Goal: Use online tool/utility: Utilize a website feature to perform a specific function

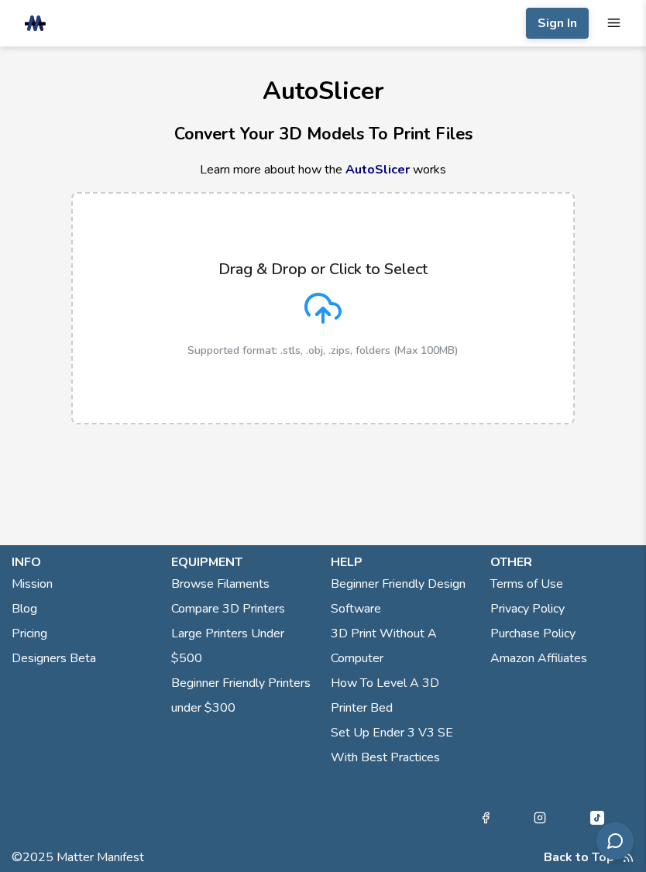
click at [385, 322] on div "Drag & Drop or Click to Select Supported format: .stls, .obj, .zips, folders (M…" at bounding box center [322, 308] width 271 height 97
click at [0, 0] on input "Drag & Drop or Click to Select Supported format: .stls, .obj, .zips, folders (M…" at bounding box center [0, 0] width 0 height 0
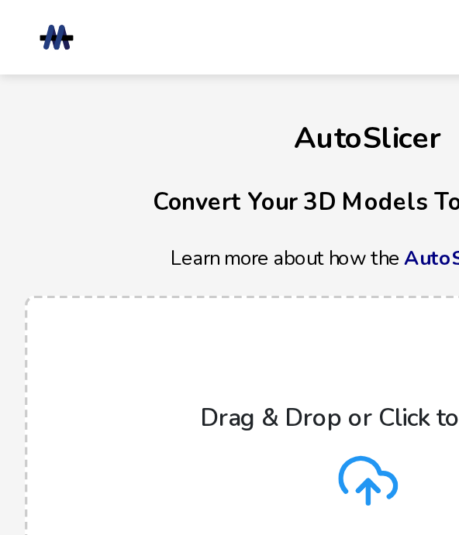
click at [217, 297] on icon at bounding box center [229, 299] width 37 height 37
click at [0, 0] on input "Drag & Drop or Click to Select Supported format: .stls, .obj, .zips, folders (M…" at bounding box center [0, 0] width 0 height 0
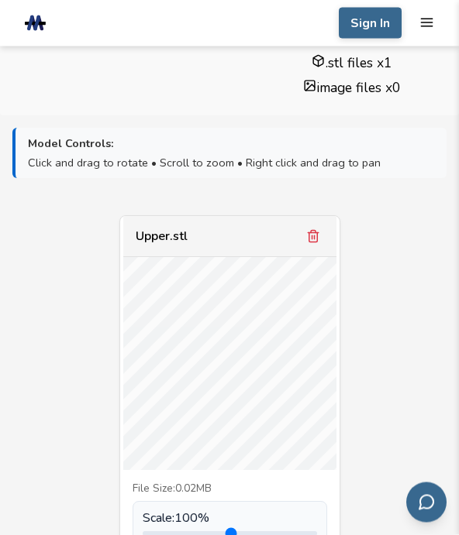
scroll to position [462, 0]
click at [312, 232] on icon "Remove model" at bounding box center [313, 235] width 14 height 14
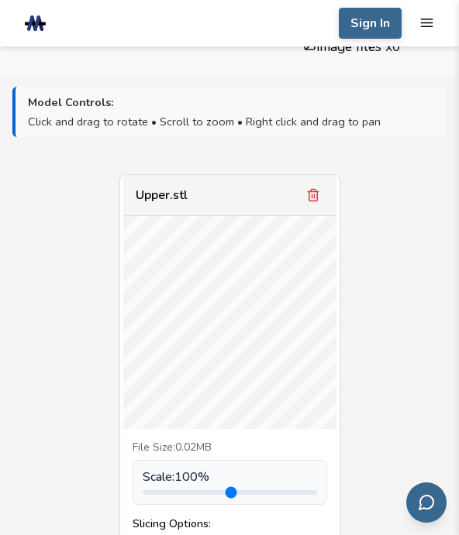
scroll to position [500, 0]
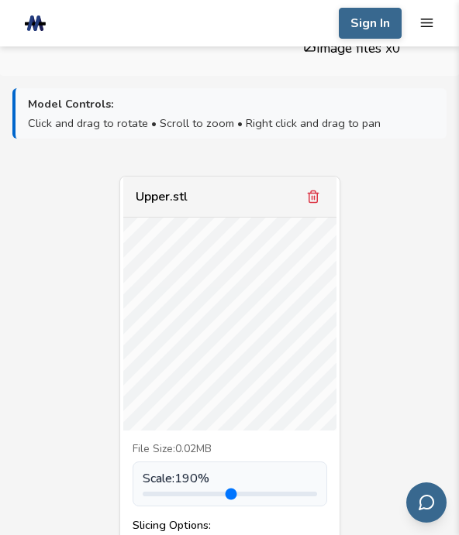
type input "***"
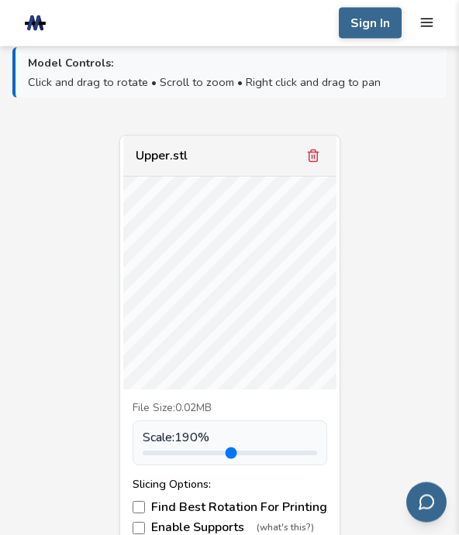
scroll to position [557, 0]
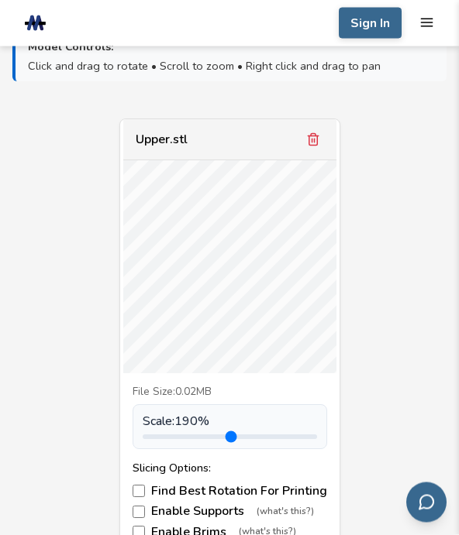
click at [307, 139] on icon "Remove model" at bounding box center [313, 140] width 14 height 14
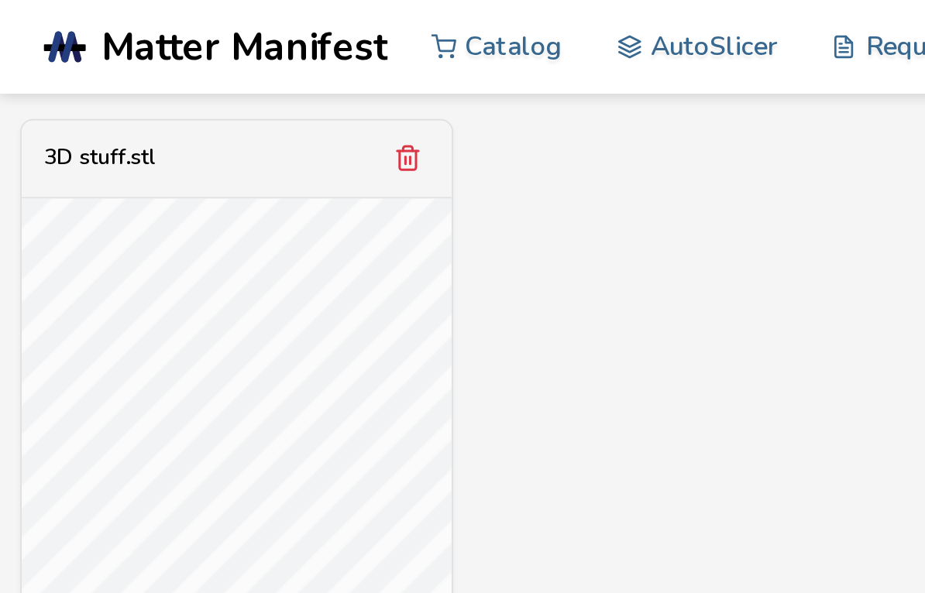
scroll to position [569, 0]
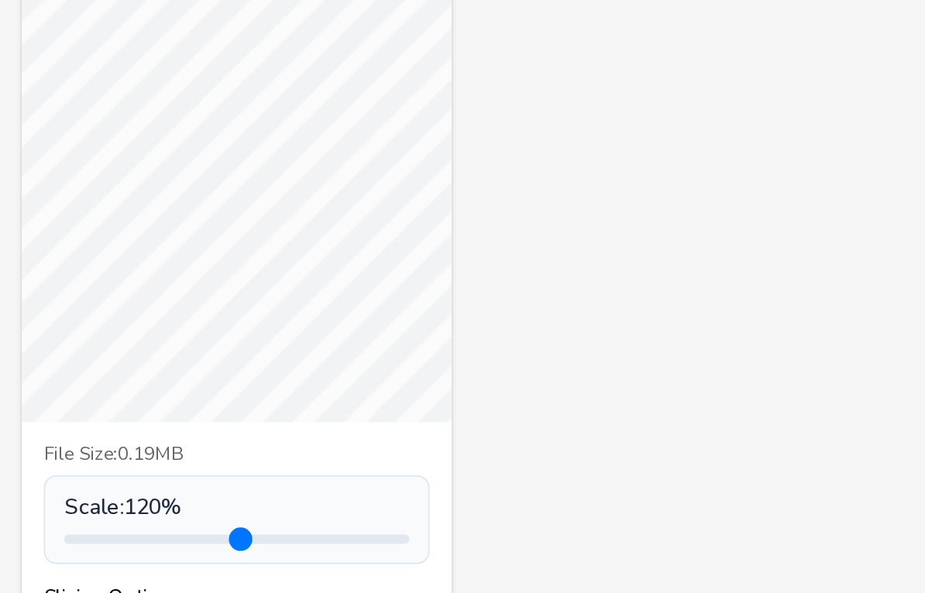
type input "***"
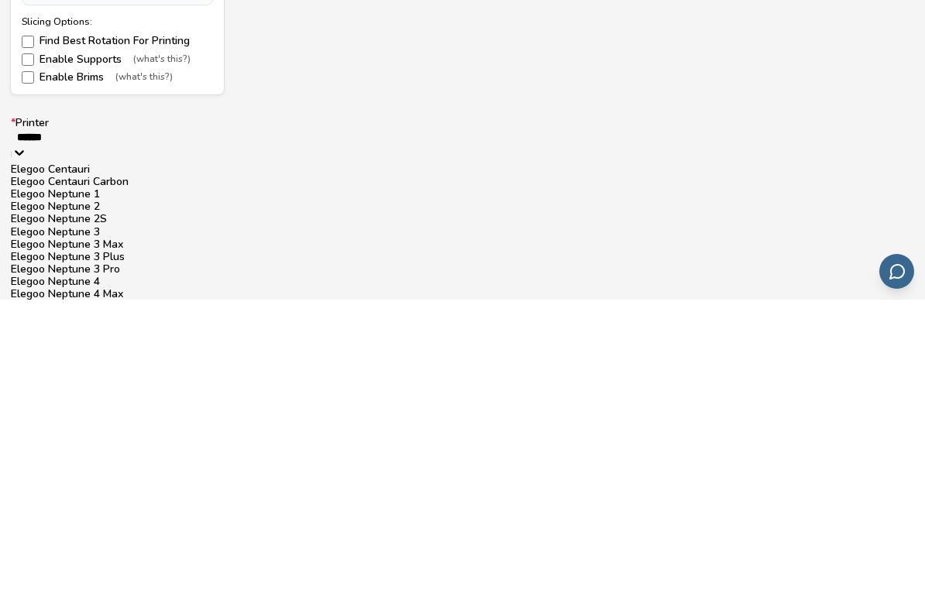
scroll to position [121, 0]
click at [178, 557] on div "Elegoo Neptune 3 Pro" at bounding box center [462, 563] width 903 height 12
type input "******"
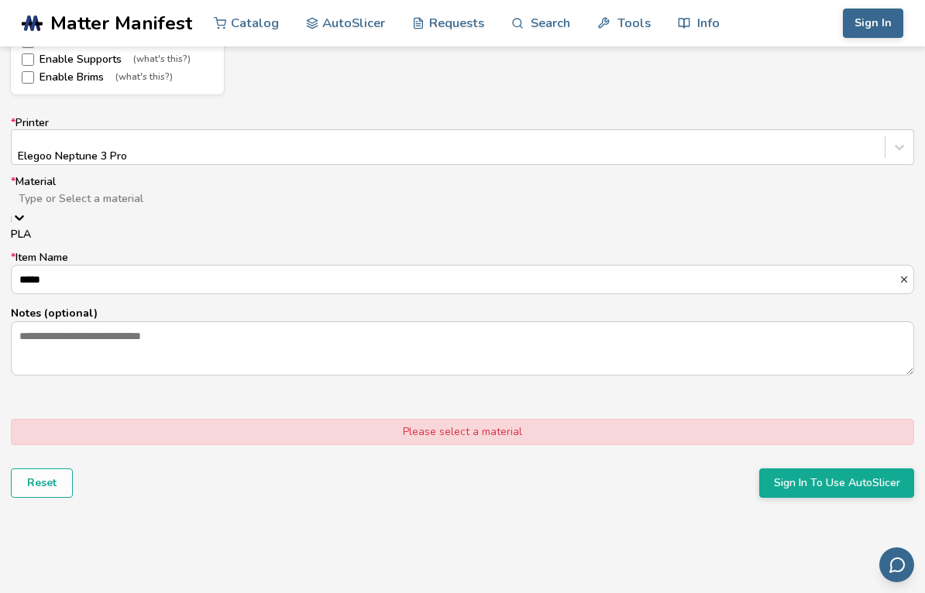
click at [185, 230] on div "PLA" at bounding box center [462, 234] width 903 height 12
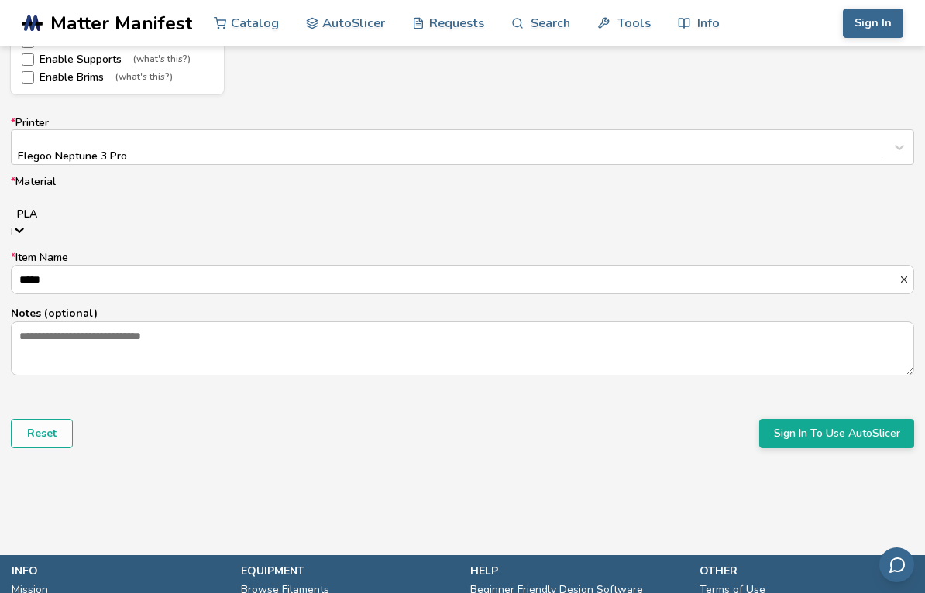
click at [128, 176] on label "* Material PLA" at bounding box center [462, 208] width 903 height 65
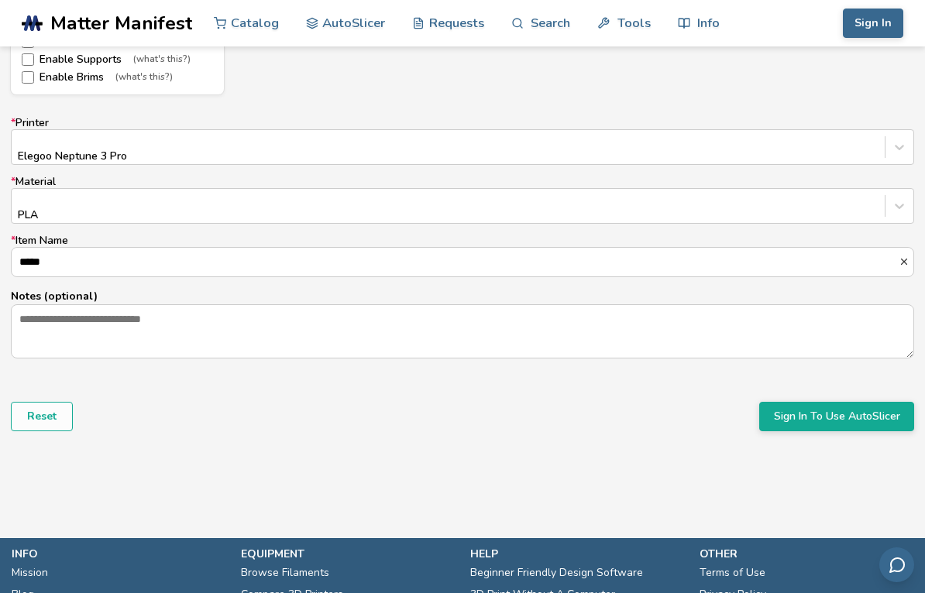
click at [127, 176] on label "* Material PLA" at bounding box center [462, 200] width 903 height 48
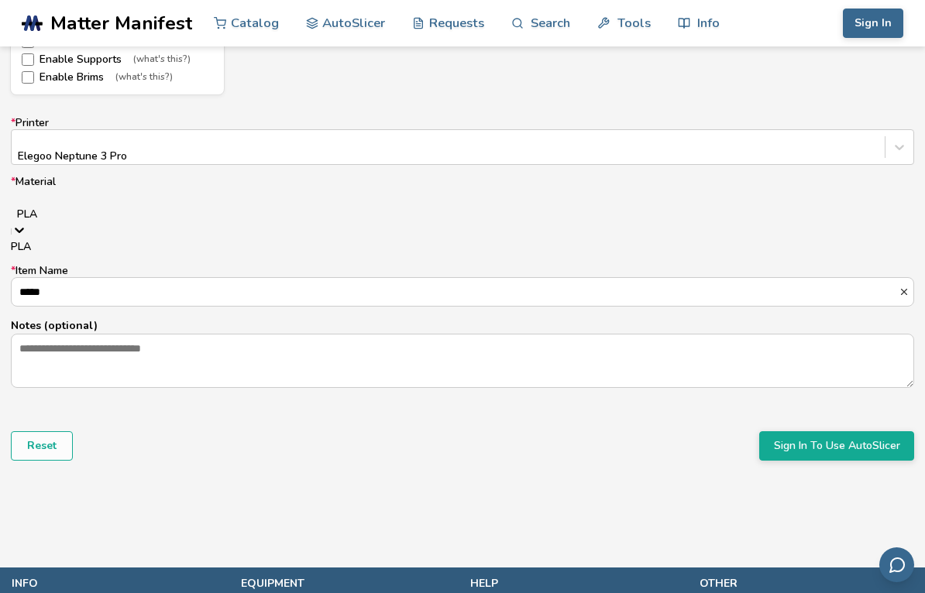
click at [322, 241] on div "PLA" at bounding box center [462, 247] width 903 height 12
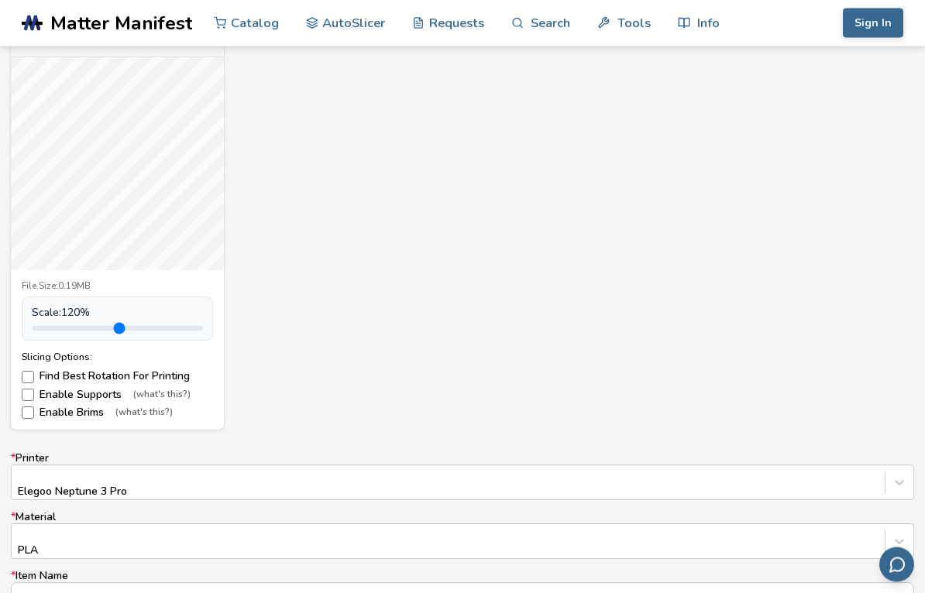
scroll to position [610, 0]
click at [350, 14] on link "AutoSlicer" at bounding box center [346, 23] width 80 height 46
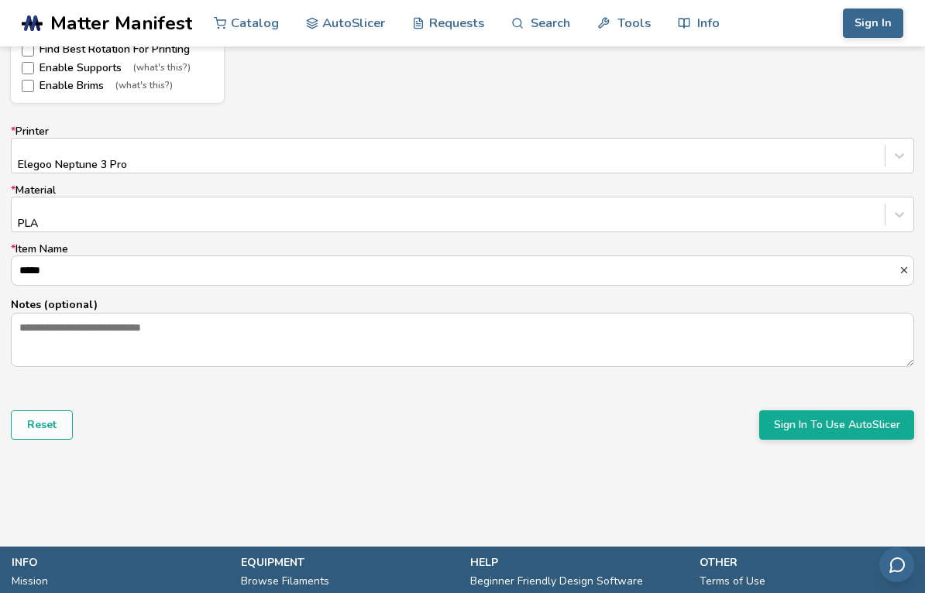
scroll to position [939, 0]
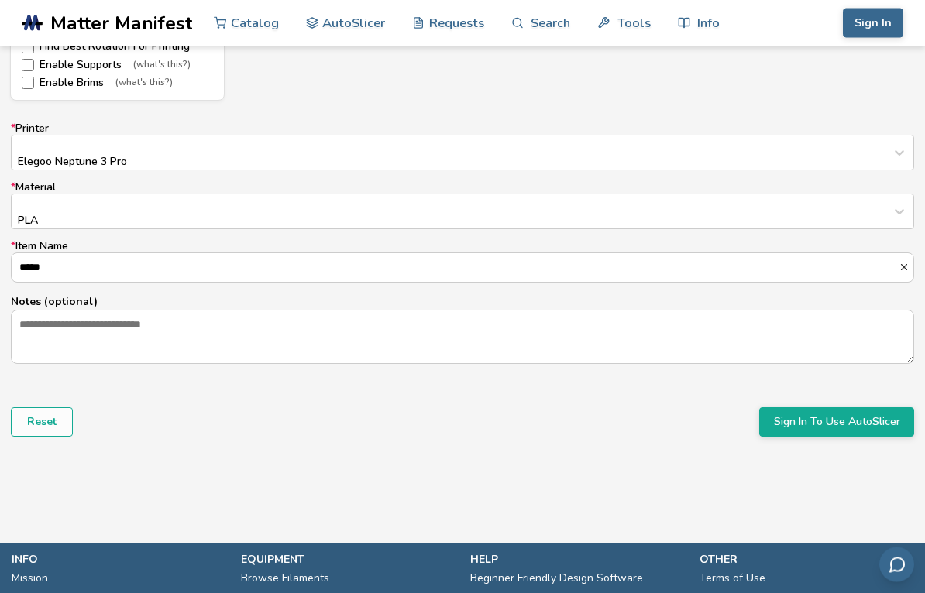
click at [645, 408] on button "Sign In To Use AutoSlicer" at bounding box center [836, 422] width 155 height 29
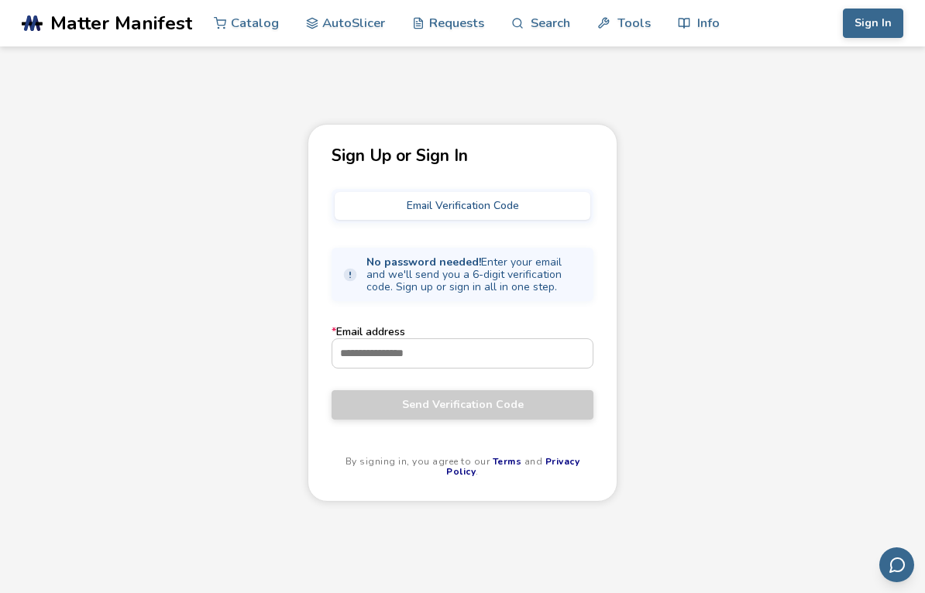
click at [483, 353] on input "* Email address" at bounding box center [462, 353] width 260 height 28
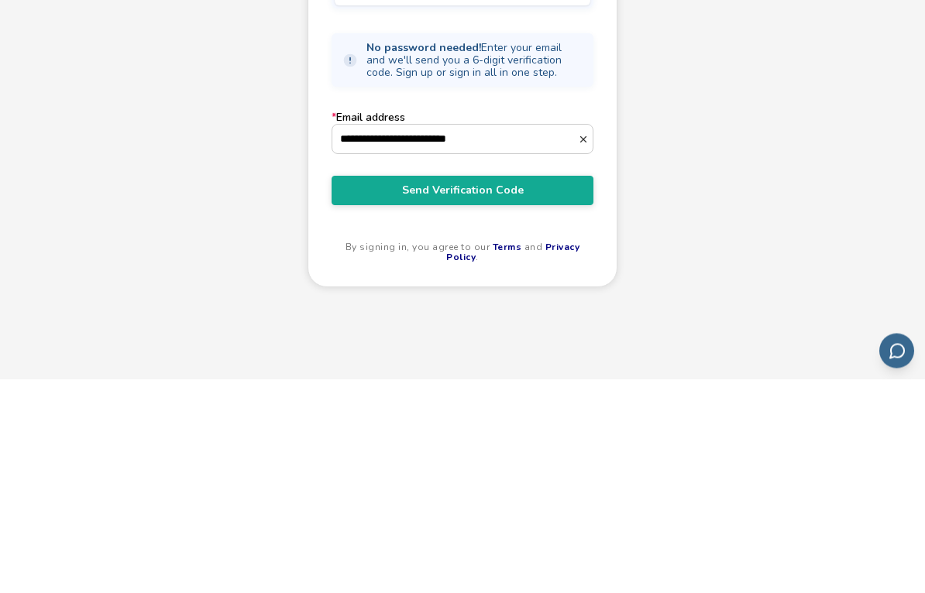
type input "**********"
click at [522, 399] on span "Send Verification Code" at bounding box center [462, 405] width 239 height 12
